Goal: Task Accomplishment & Management: Complete application form

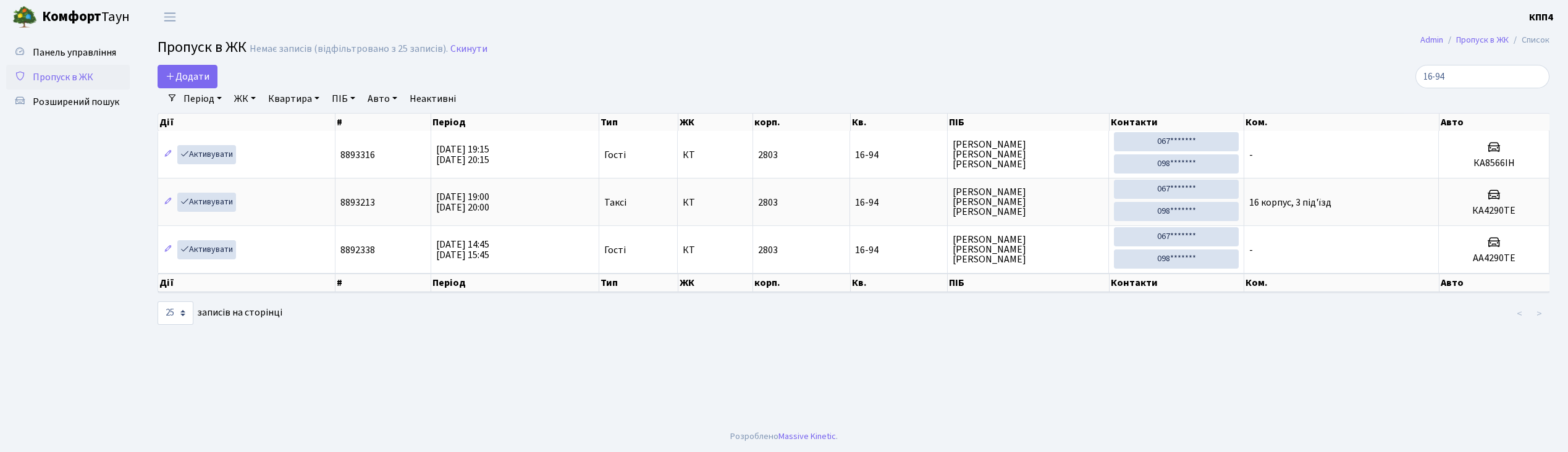
select select "25"
type input "1"
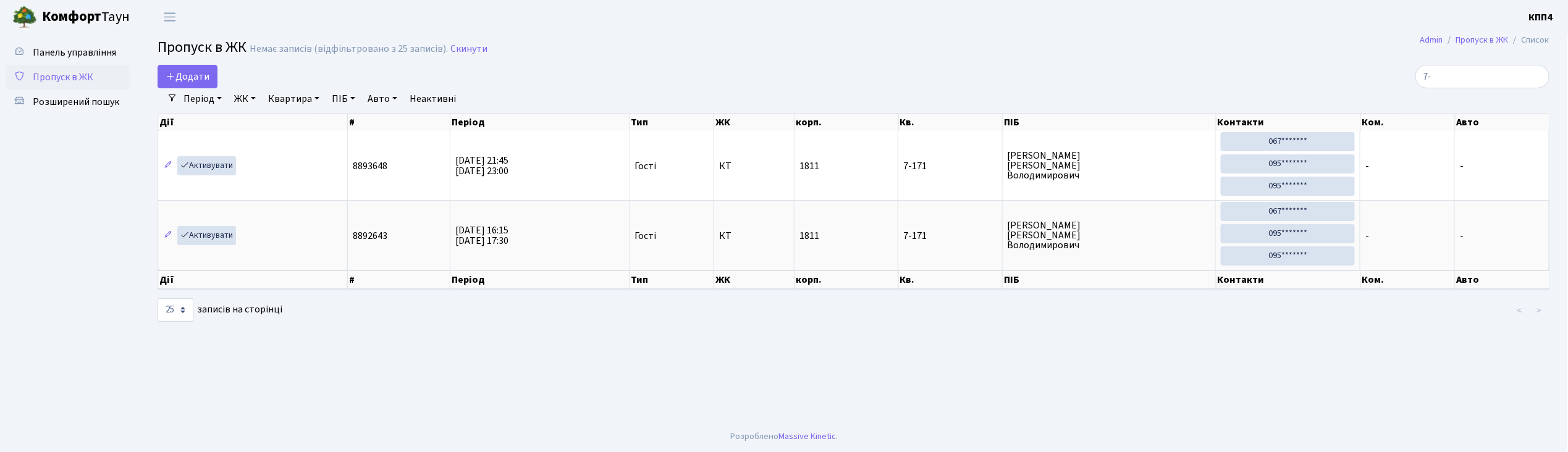
type input "7"
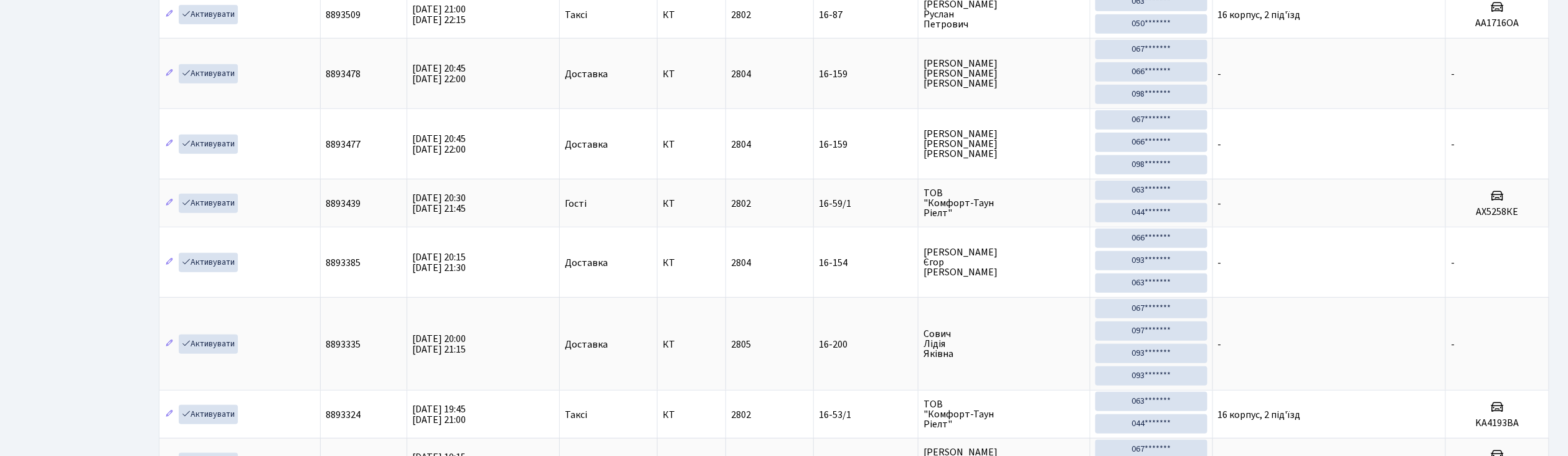
scroll to position [415, 0]
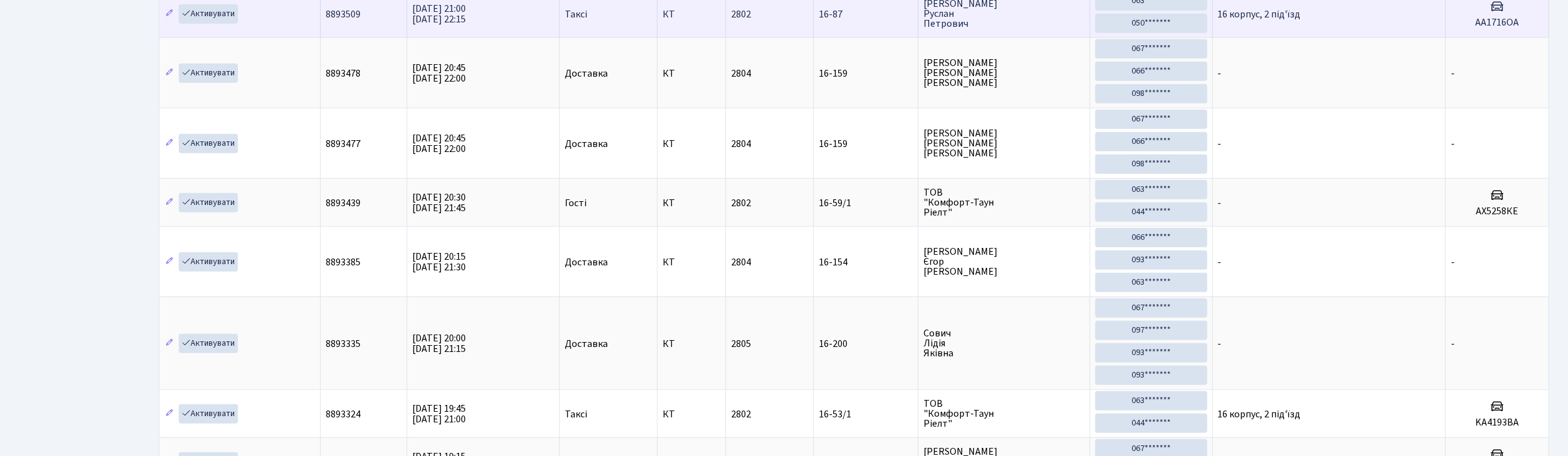
type input "16-"
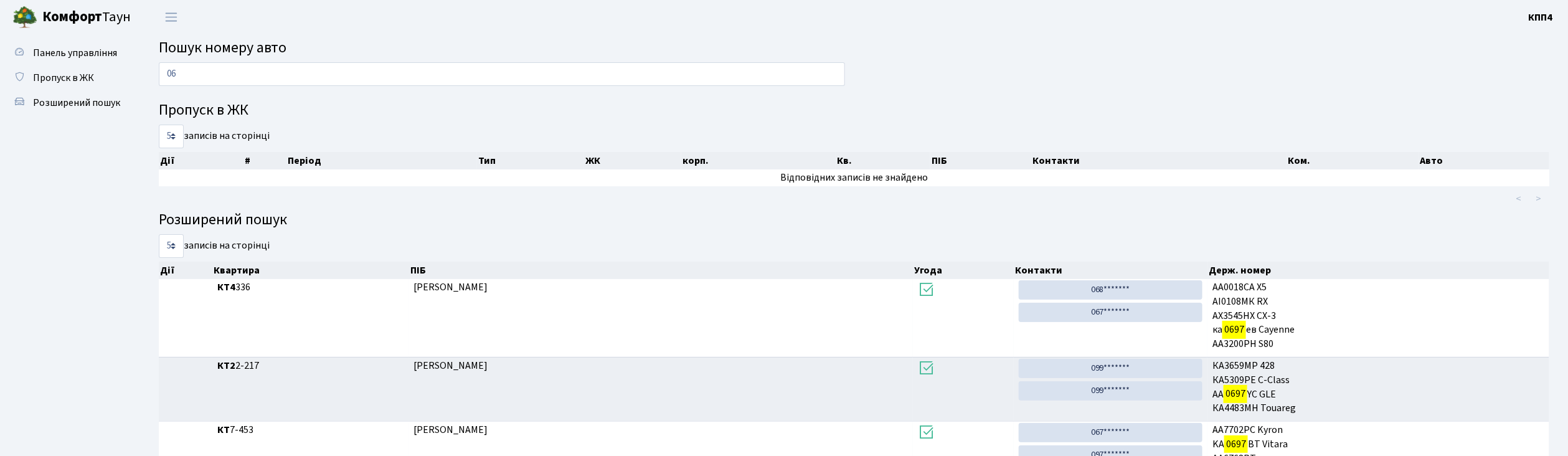
type input "0"
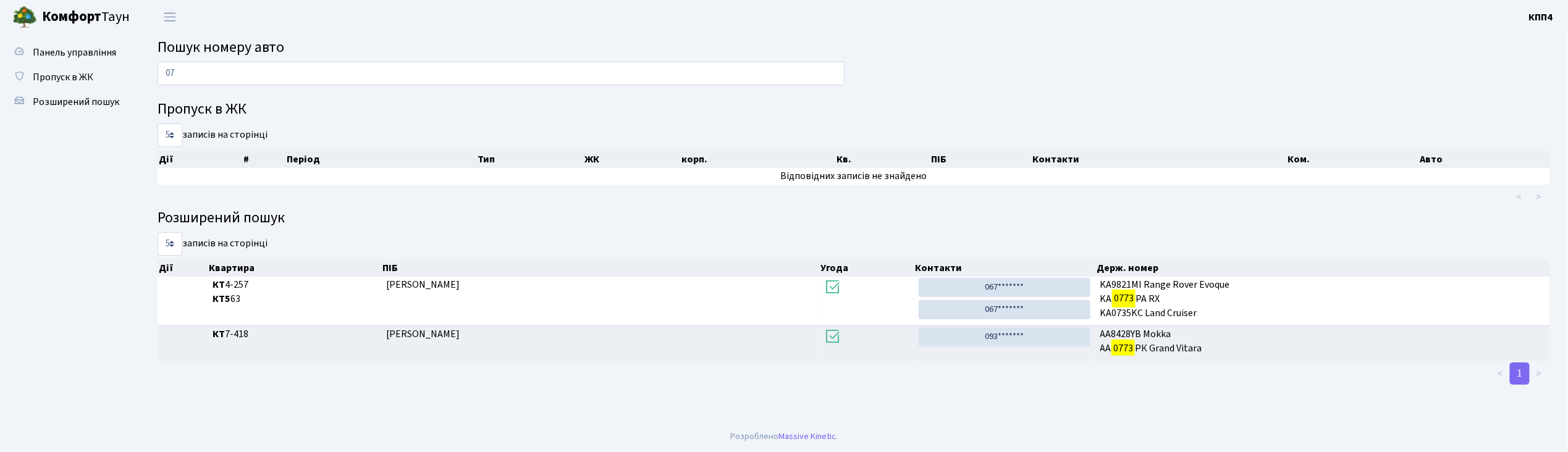
type input "0"
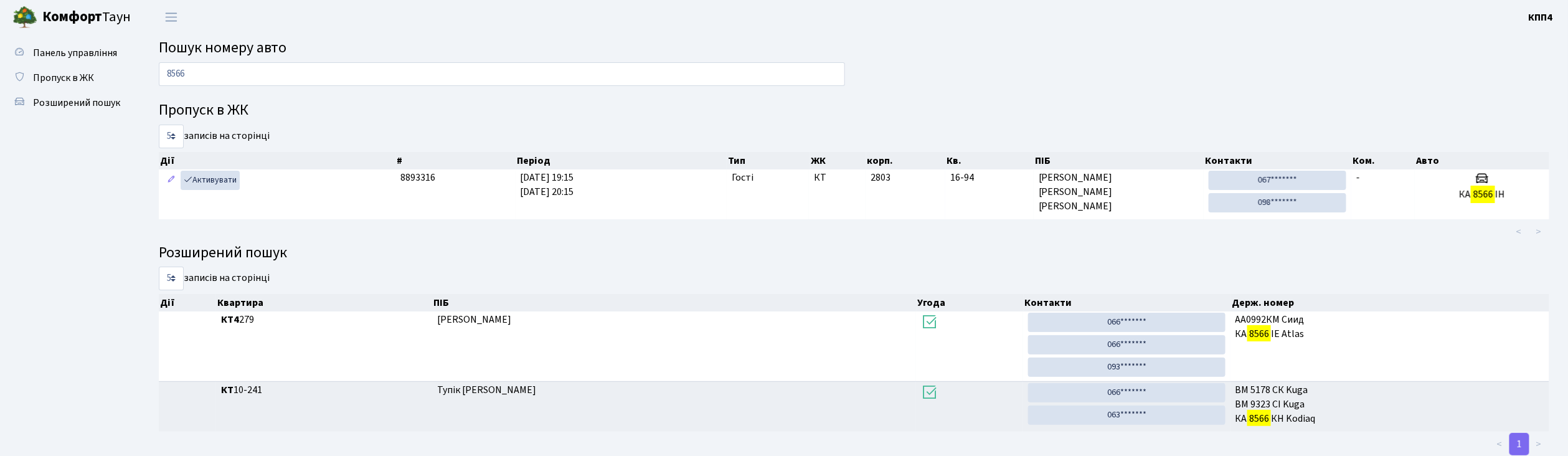
click at [365, 66] on input "8566" at bounding box center [501, 74] width 687 height 24
type input "8"
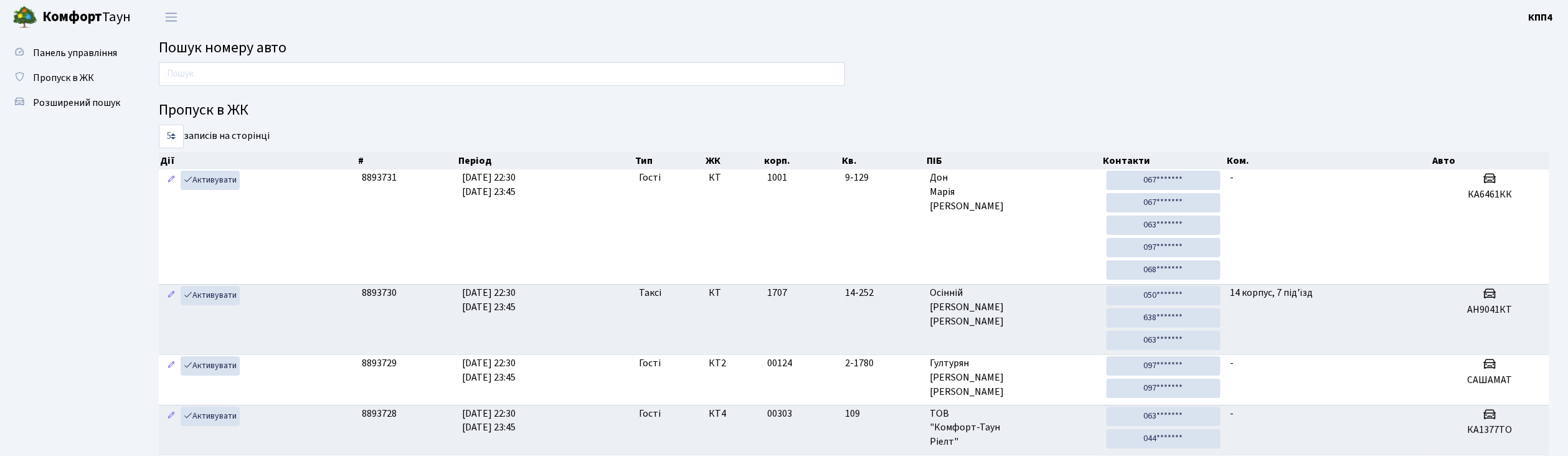
click at [362, 67] on input "text" at bounding box center [501, 74] width 687 height 24
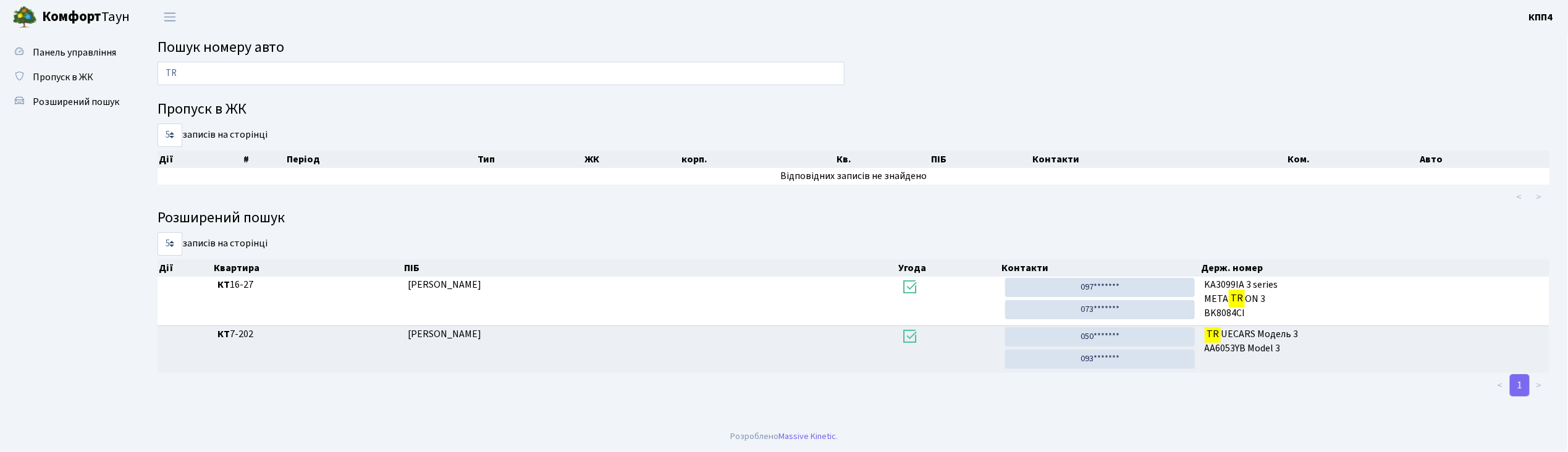
type input "T"
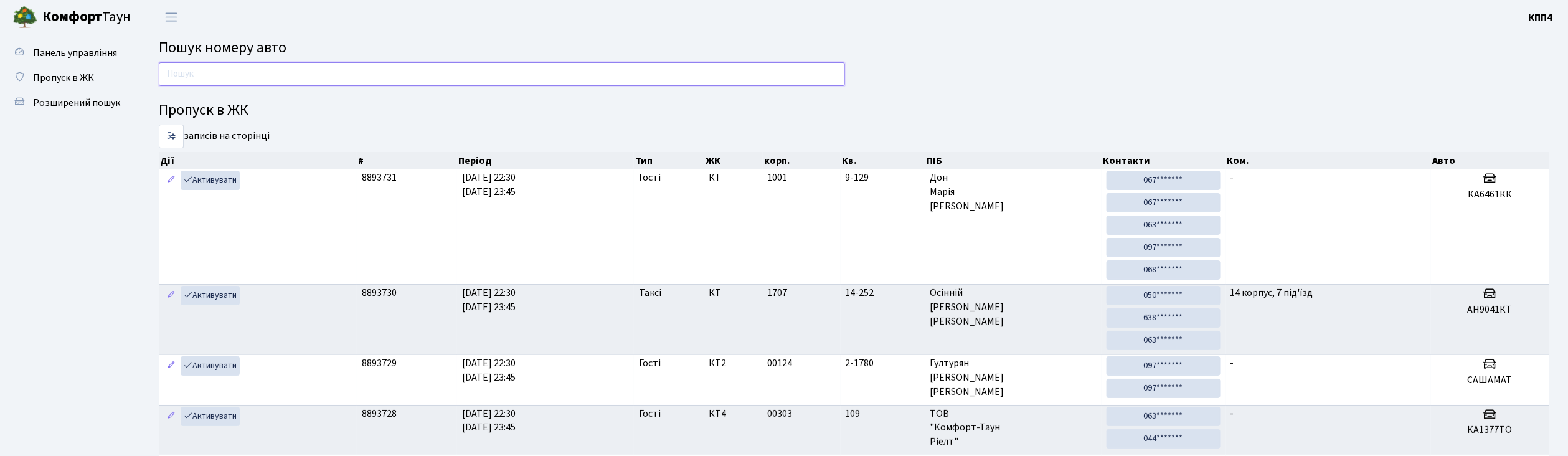
click at [215, 70] on input "text" at bounding box center [501, 74] width 687 height 24
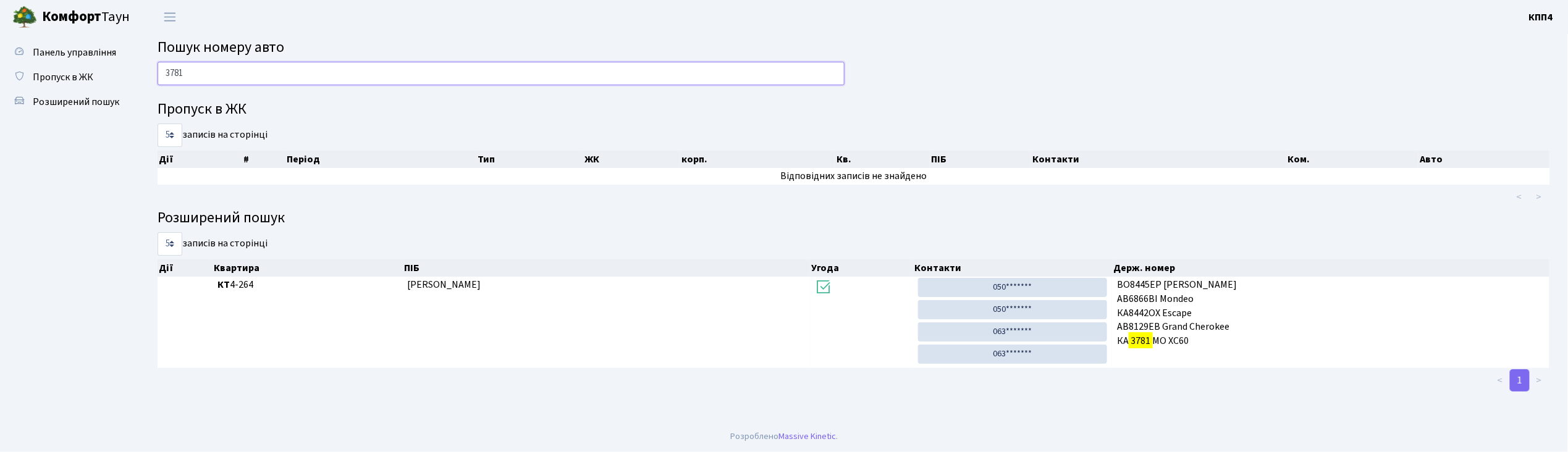
click at [294, 72] on input "3781" at bounding box center [500, 73] width 687 height 24
type input "3"
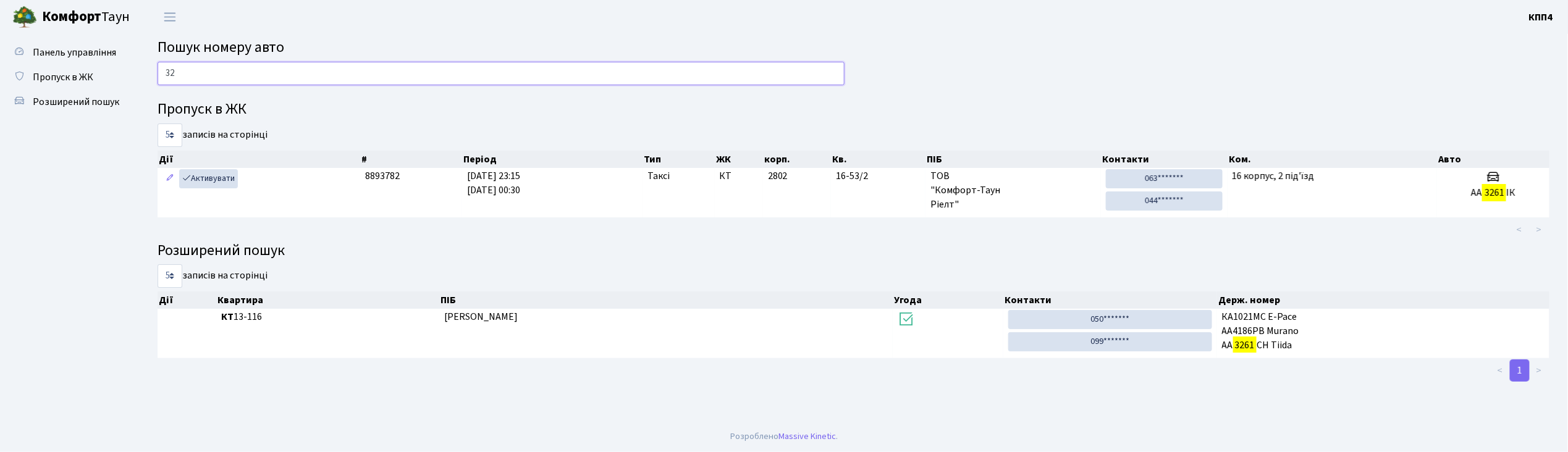
type input "3"
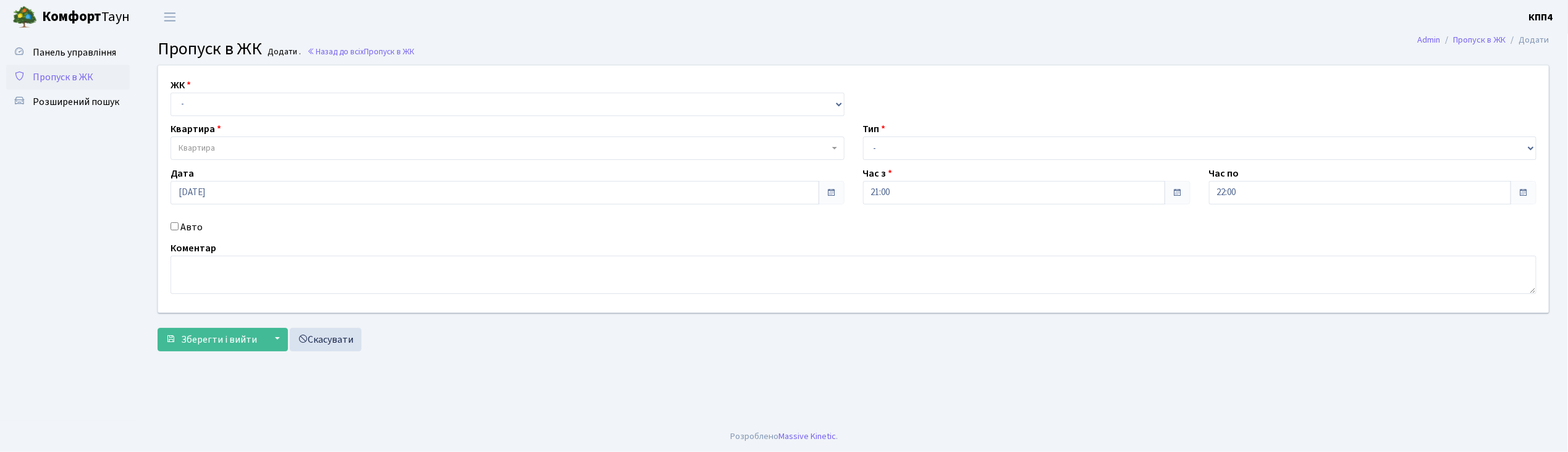
click at [174, 228] on input "Авто" at bounding box center [174, 226] width 8 height 8
checkbox input "true"
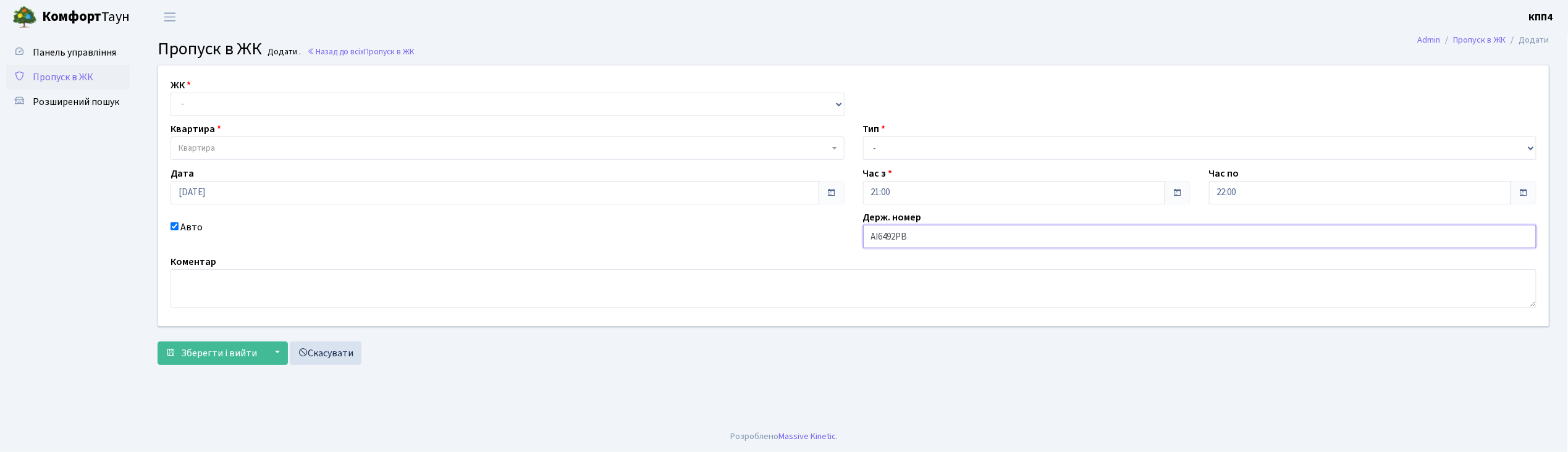
type input "АІ6492РВ"
click at [194, 106] on select "- КТ, вул. Регенераторна, 4 КТ2, просп. Соборності, 17 КТ3, вул. Березнева, 16 …" at bounding box center [507, 104] width 674 height 24
select select "271"
click at [171, 92] on select "- КТ, вул. Регенераторна, 4 КТ2, просп. [STREET_ADDRESS] [STREET_ADDRESS] [PERS…" at bounding box center [507, 104] width 674 height 24
select select
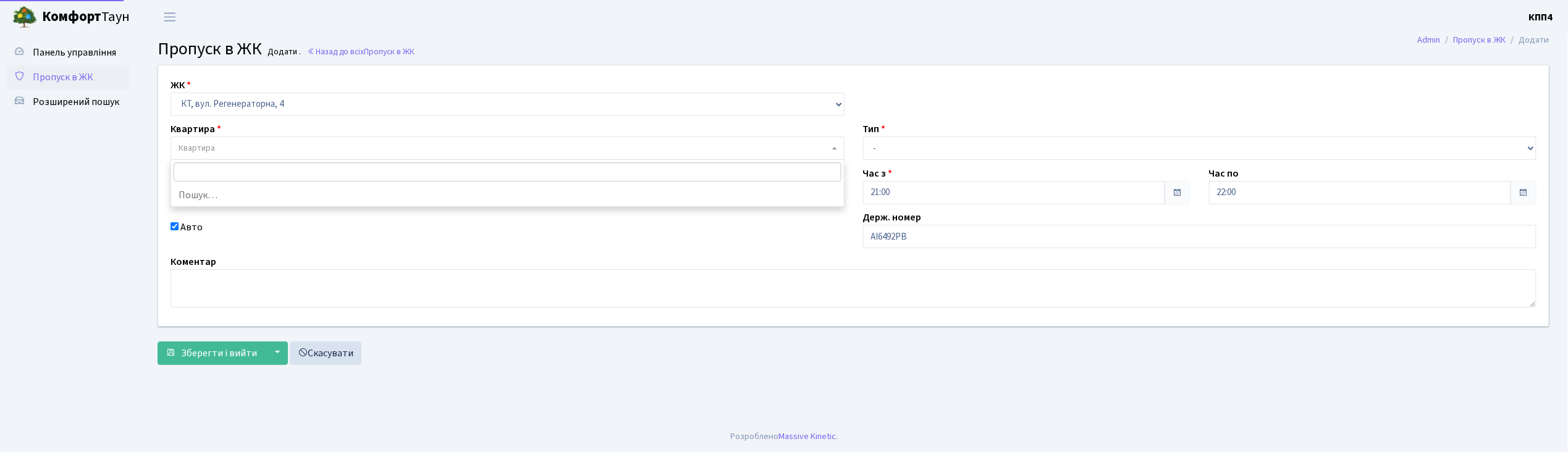
click at [210, 151] on span "Квартира" at bounding box center [197, 148] width 37 height 12
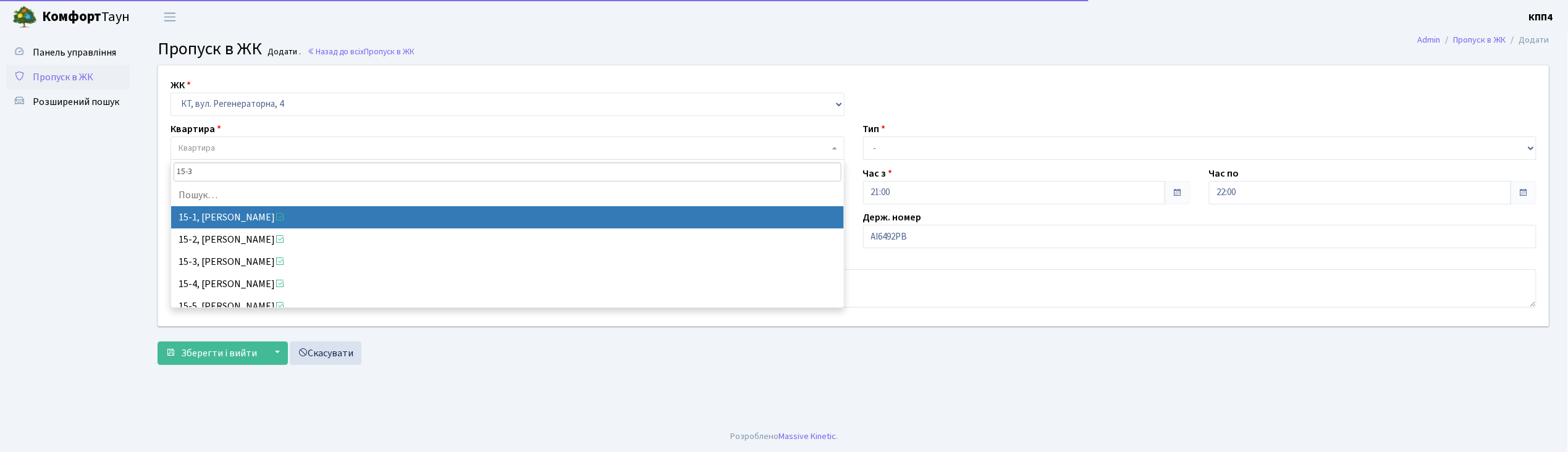
type input "15-39"
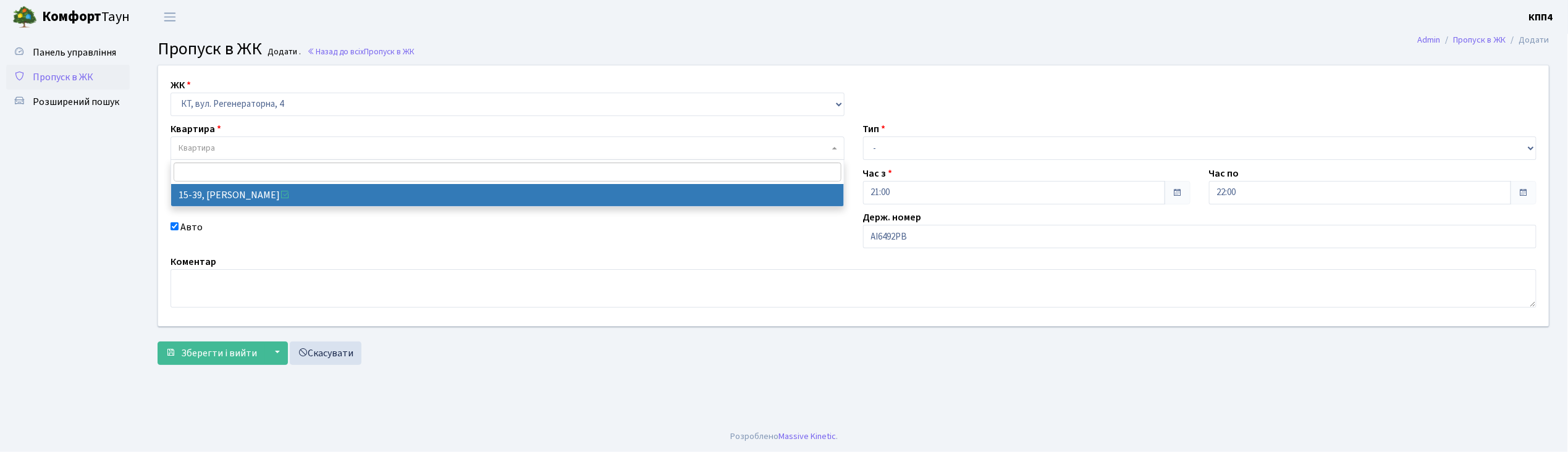
select select "8814"
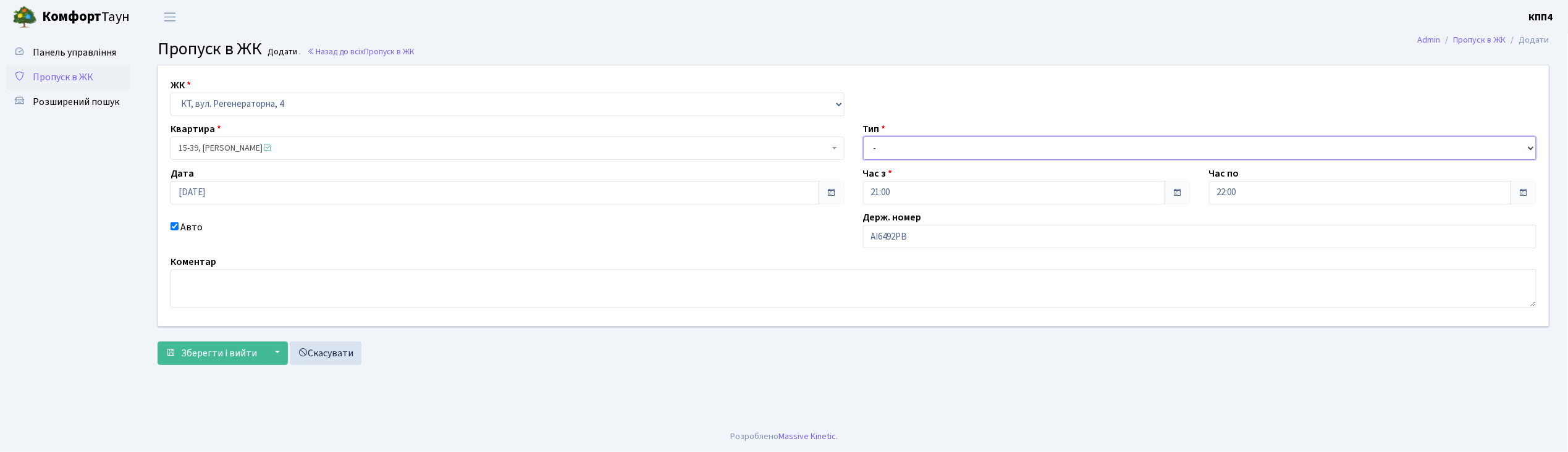
click at [922, 151] on select "- Доставка Таксі Гості Сервіс" at bounding box center [1200, 148] width 674 height 24
select select "2"
click at [863, 137] on select "- Доставка Таксі Гості Сервіс" at bounding box center [1200, 148] width 674 height 24
click at [198, 356] on span "Зберегти і вийти" at bounding box center [219, 353] width 76 height 13
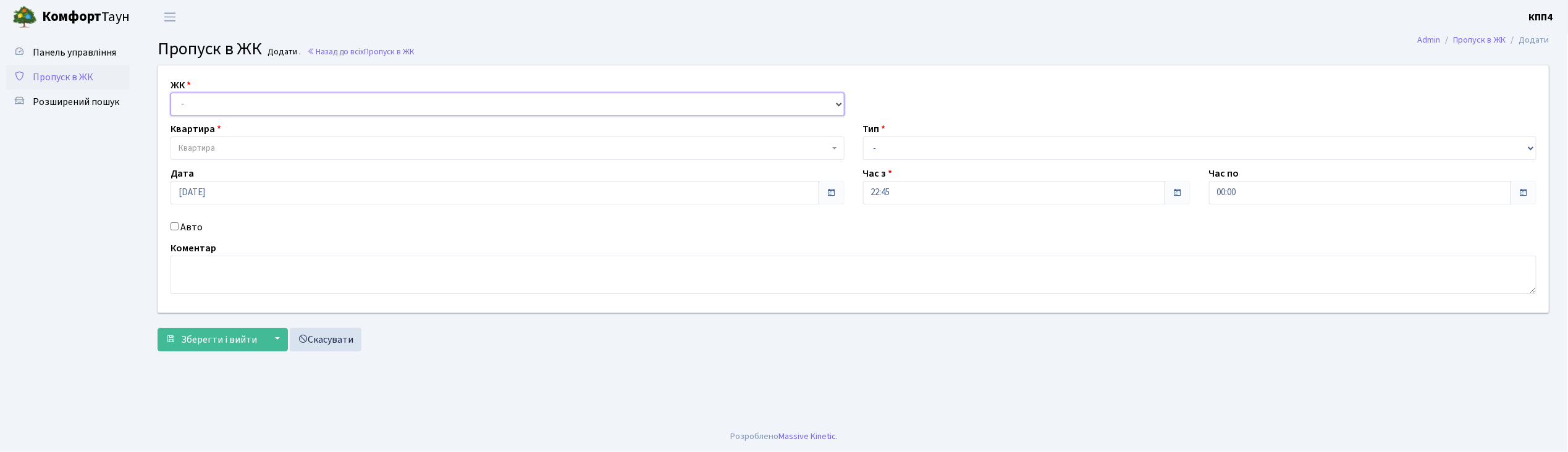
drag, startPoint x: 268, startPoint y: 106, endPoint x: 262, endPoint y: 114, distance: 10.0
click at [266, 107] on select "- КТ, вул. Регенераторна, 4 КТ2, просп. [STREET_ADDRESS] [STREET_ADDRESS] [PERS…" at bounding box center [507, 104] width 674 height 24
select select "271"
click at [171, 92] on select "- КТ, вул. Регенераторна, 4 КТ2, просп. [STREET_ADDRESS] [STREET_ADDRESS] [PERS…" at bounding box center [507, 104] width 674 height 24
select select
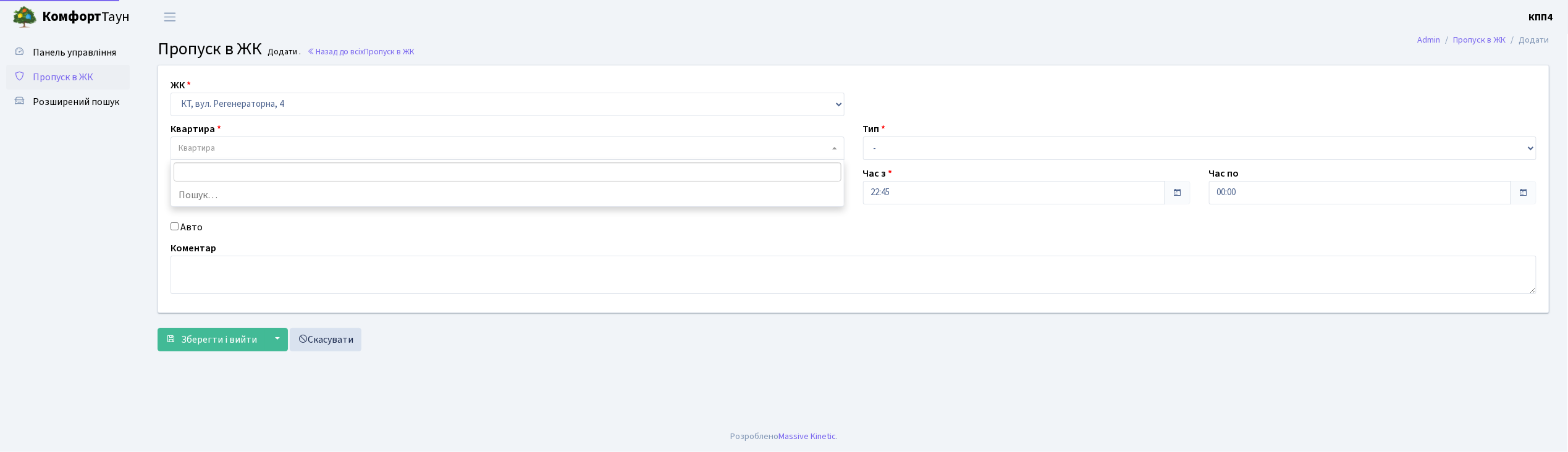
click at [259, 146] on span "Квартира" at bounding box center [504, 148] width 651 height 12
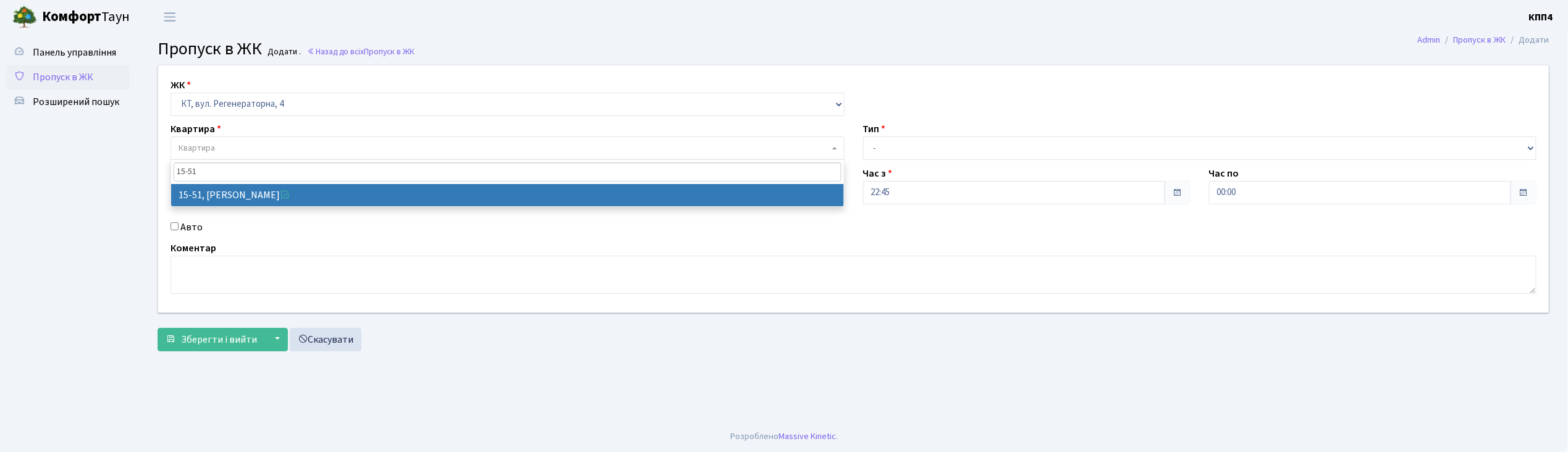
type input "15-51"
select select "8826"
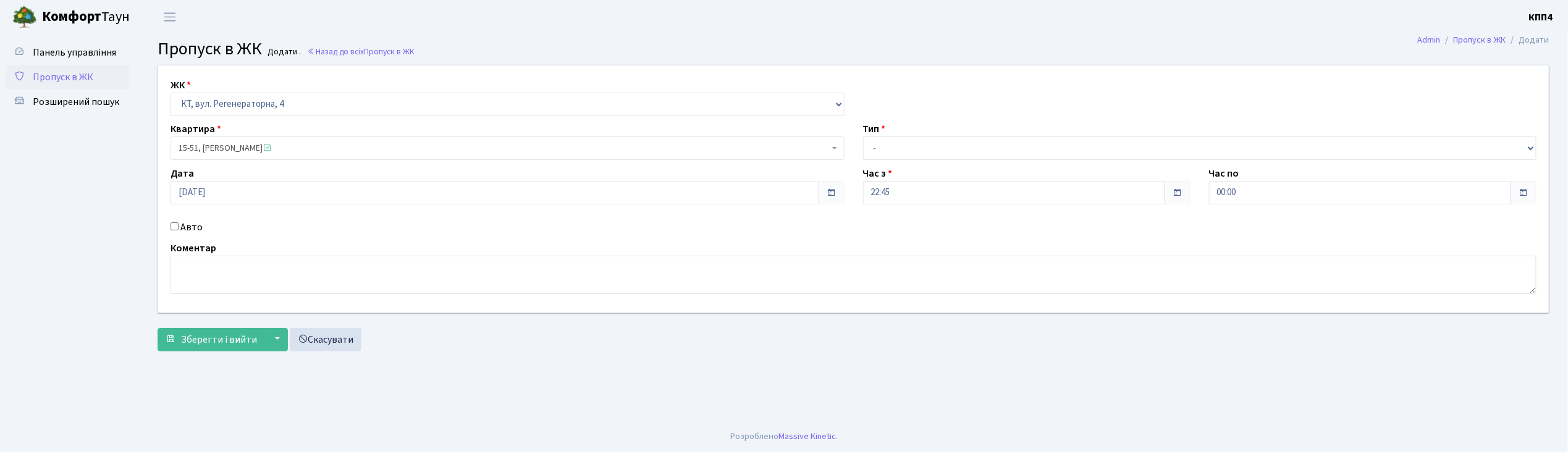
click at [173, 228] on input "Авто" at bounding box center [174, 226] width 8 height 8
checkbox input "true"
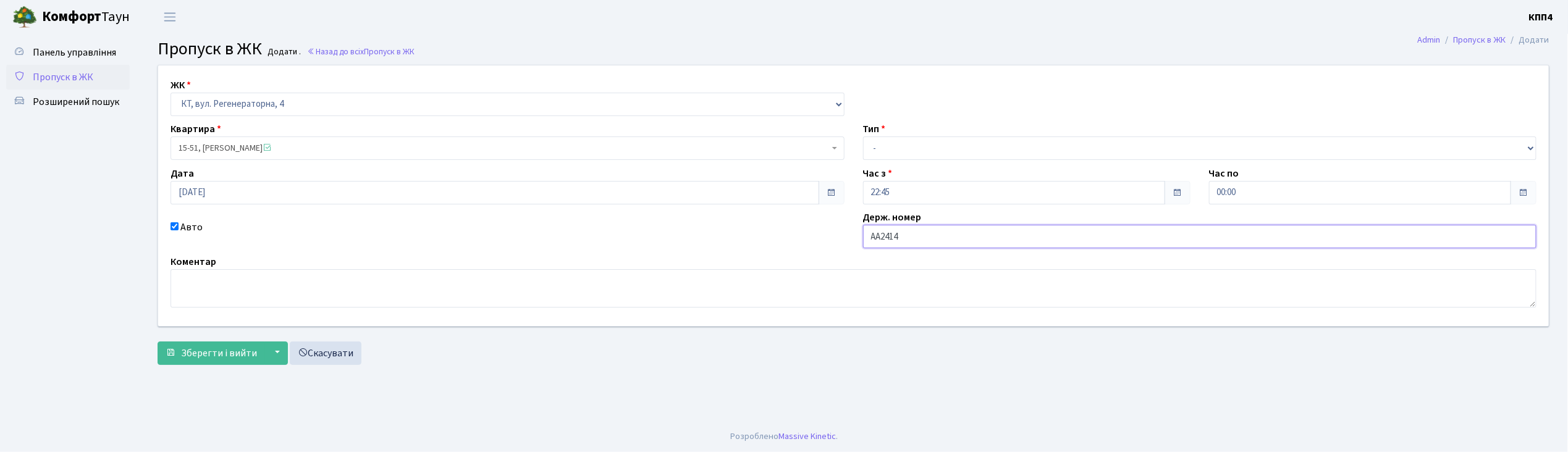
click at [962, 240] on input "АА2414" at bounding box center [1200, 236] width 674 height 24
type input "АА2414YB"
drag, startPoint x: 974, startPoint y: 146, endPoint x: 974, endPoint y: 157, distance: 11.0
click at [974, 146] on select "- Доставка Таксі Гості Сервіс" at bounding box center [1200, 148] width 674 height 24
select select "3"
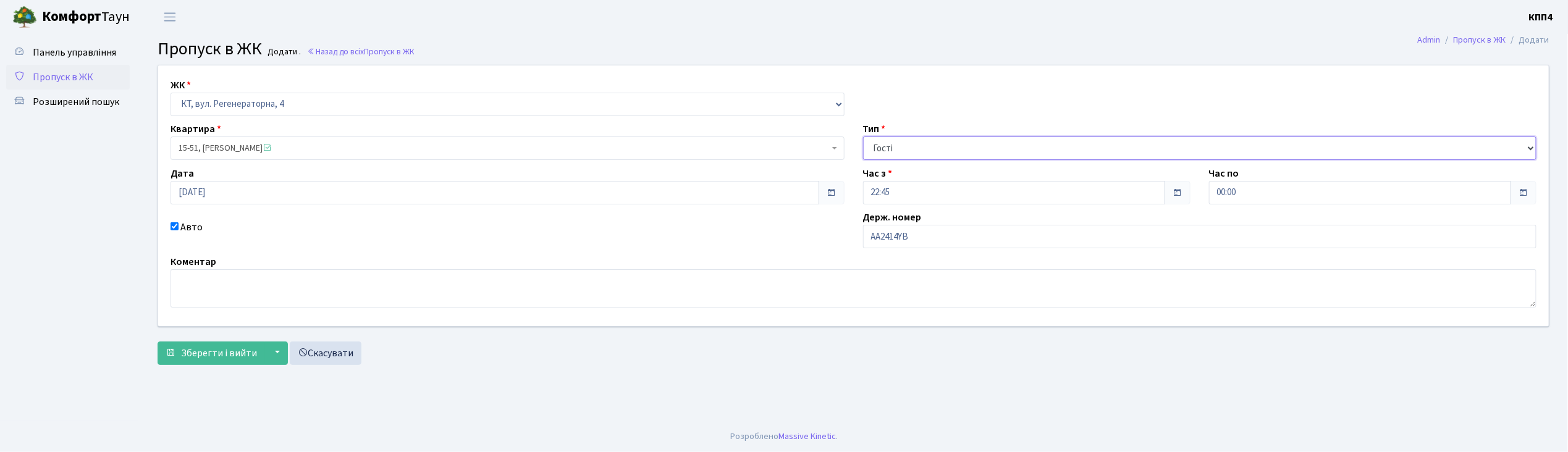
click at [863, 137] on select "- Доставка Таксі Гості Сервіс" at bounding box center [1200, 148] width 674 height 24
click at [186, 353] on span "Зберегти і вийти" at bounding box center [219, 353] width 76 height 13
